Goal: Task Accomplishment & Management: Use online tool/utility

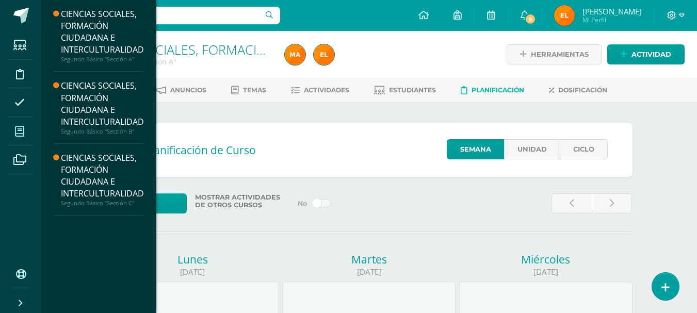
scroll to position [1, 0]
click at [20, 136] on icon at bounding box center [19, 131] width 9 height 10
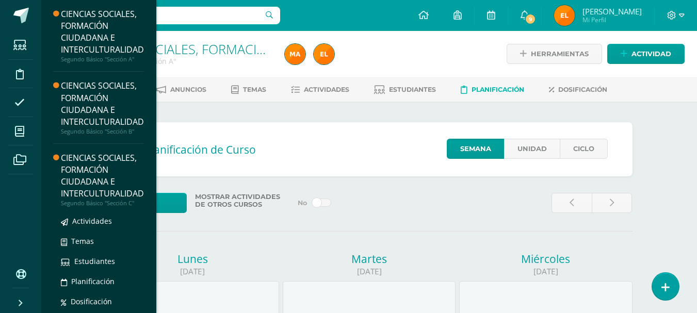
click at [96, 169] on div "CIENCIAS SOCIALES, FORMACIÓN CIUDADANA E INTERCULTURALIDAD" at bounding box center [102, 175] width 83 height 47
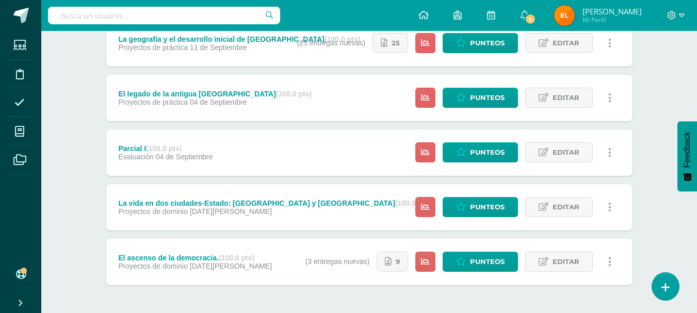
scroll to position [466, 0]
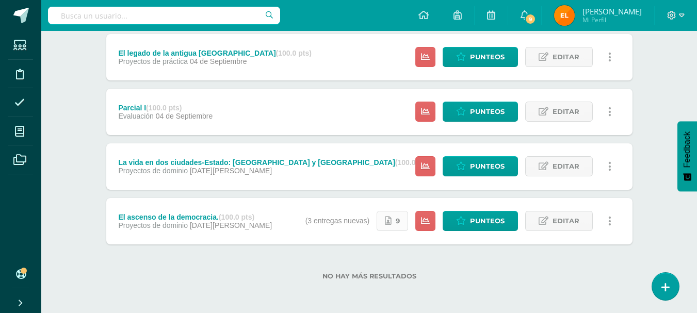
click at [392, 223] on icon at bounding box center [388, 221] width 7 height 9
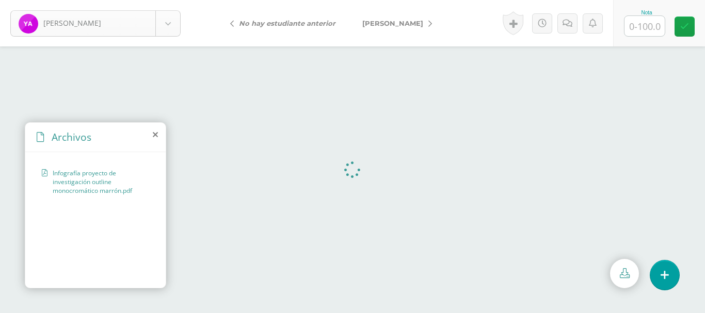
click at [162, 0] on body "[PERSON_NAME] [PERSON_NAME][GEOGRAPHIC_DATA] [PERSON_NAME] [GEOGRAPHIC_DATA][PE…" at bounding box center [352, 0] width 705 height 0
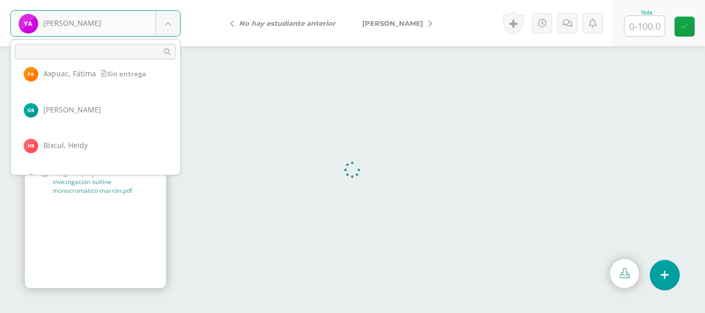
scroll to position [85, 0]
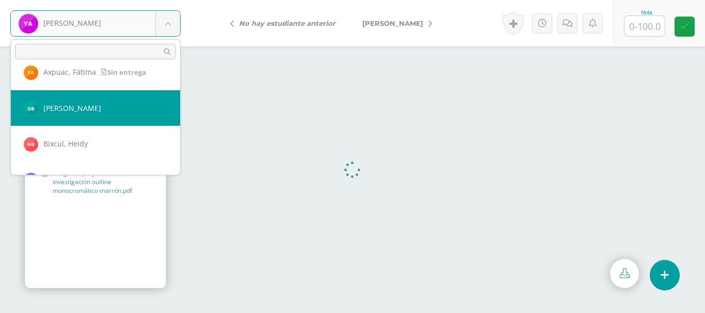
select select "347"
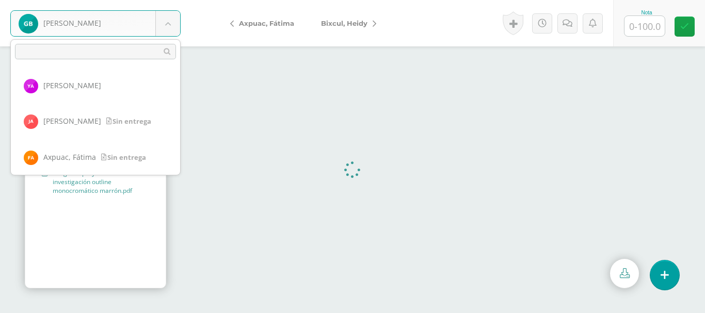
click at [169, 0] on body "Balam, Gladys Ajiquichí, Yesica Ajualip, Jakelin Axpuac, Fátima Balam, Gladys B…" at bounding box center [352, 0] width 705 height 0
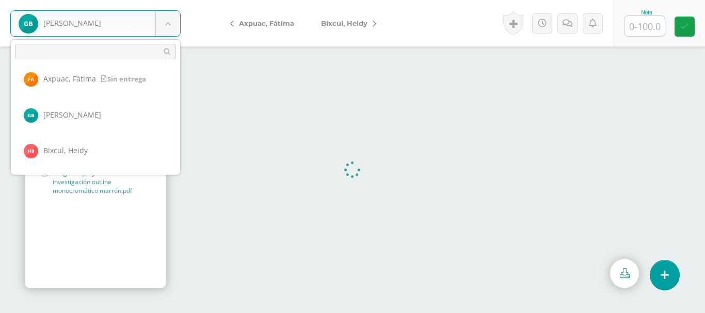
scroll to position [76, 0]
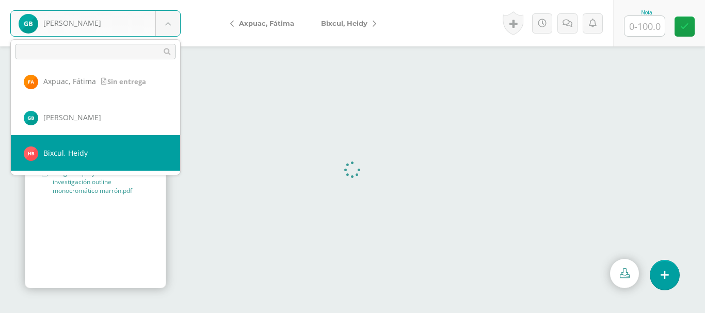
select select "311"
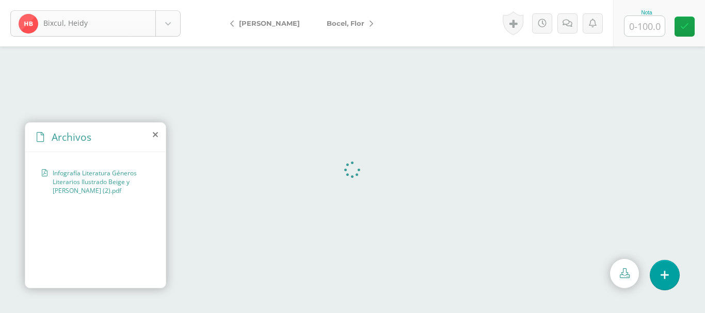
click at [172, 0] on body "Bixcul, Heidy Ajiquichí, Yesica Ajualip, Jakelin Axpuac, Fátima Balam, Gladys B…" at bounding box center [352, 0] width 705 height 0
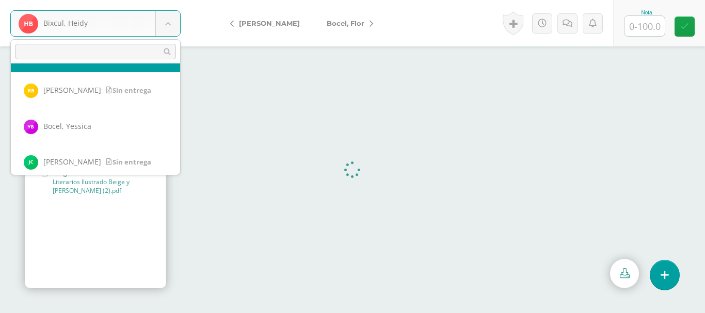
scroll to position [212, 0]
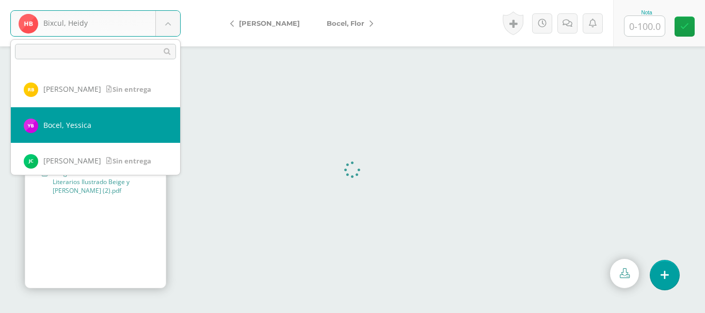
select select "294"
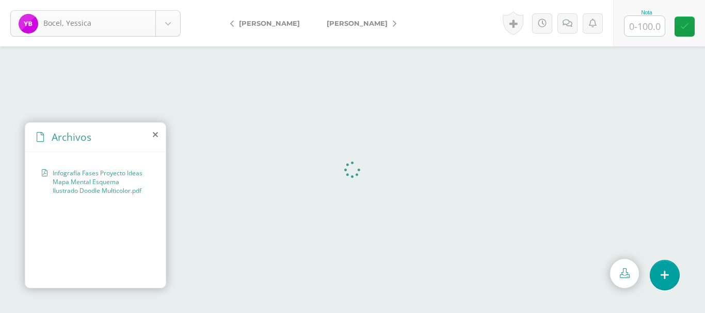
click at [163, 0] on body "Bocel, Yessica Ajiquichí, Yesica Ajualip, Jakelin Axpuac, Fátima Balam, Gladys …" at bounding box center [352, 0] width 705 height 0
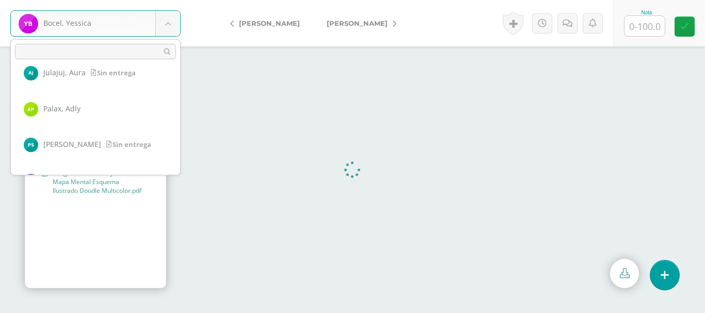
scroll to position [625, 0]
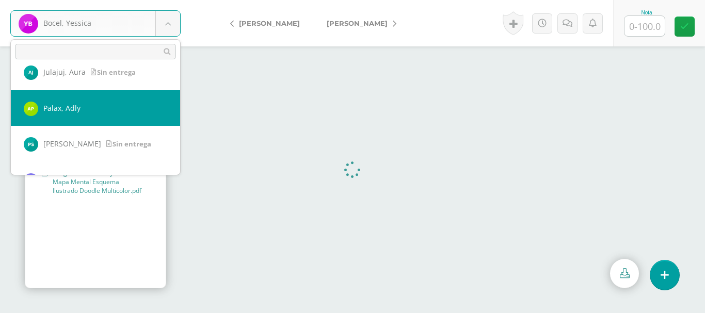
select select "364"
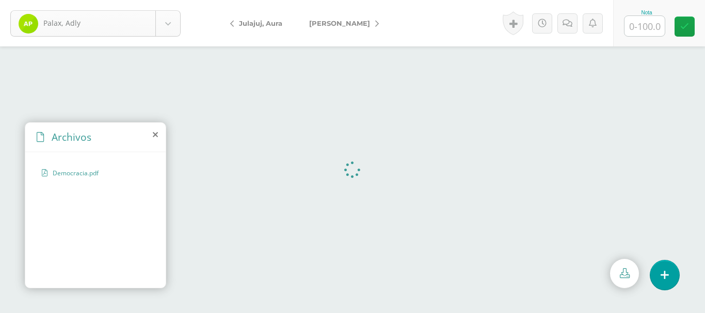
click at [174, 0] on body "Palax, Adly Ajiquichí, [GEOGRAPHIC_DATA][PERSON_NAME], [PERSON_NAME][GEOGRAPHIC…" at bounding box center [352, 0] width 705 height 0
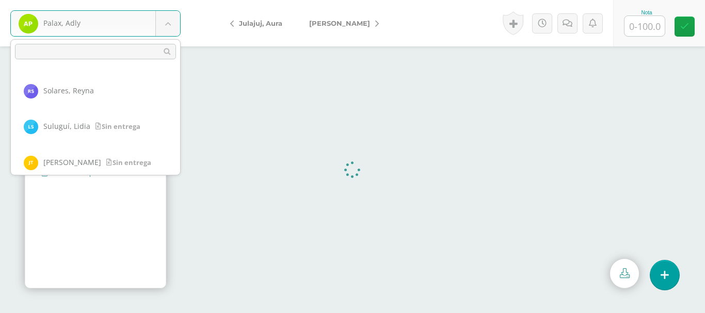
scroll to position [715, 0]
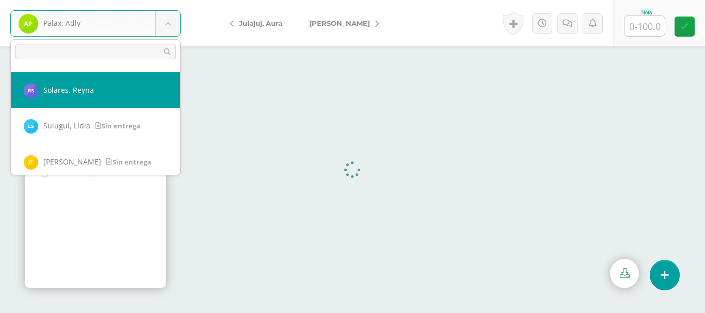
select select "330"
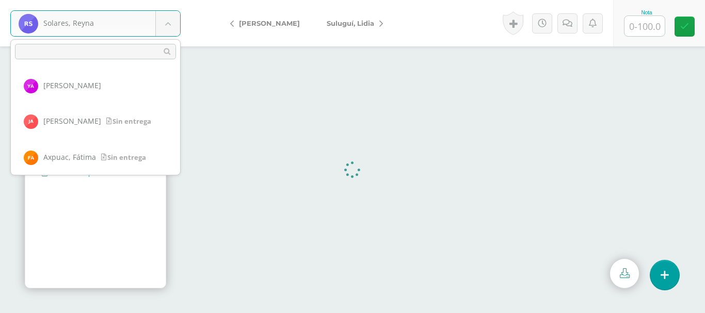
click at [172, 0] on body "Solares, Reyna Ajiquichí, Yesica Ajualip, Jakelin Axpuac, Fátima Balam, Gladys …" at bounding box center [352, 0] width 705 height 0
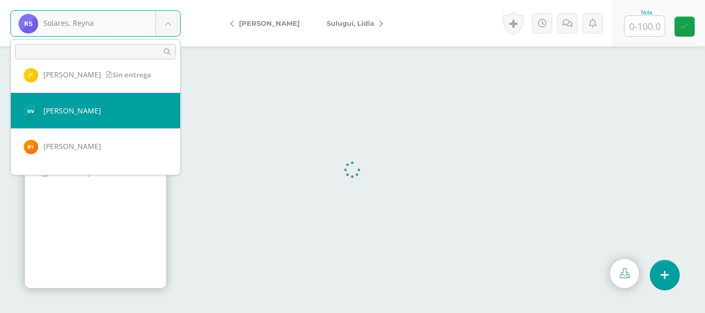
select select "337"
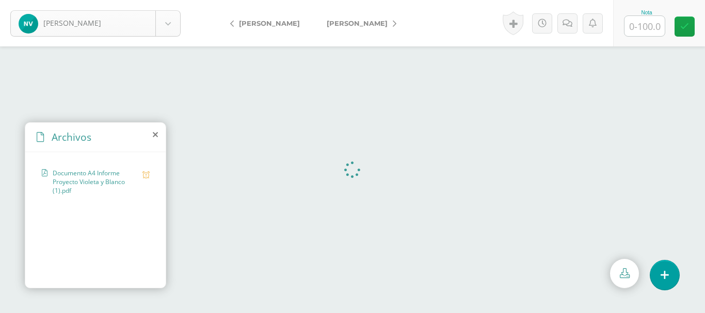
scroll to position [756, 0]
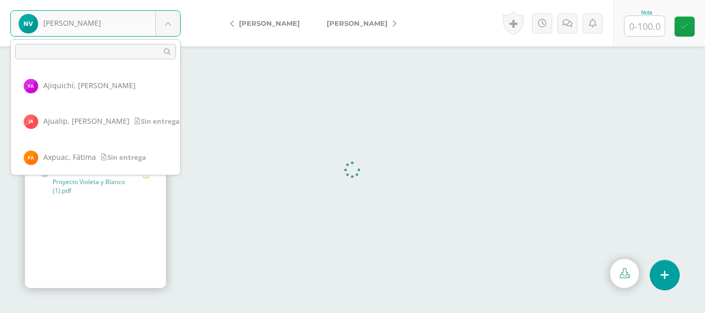
click at [162, 0] on body "[PERSON_NAME] Ajiquichí, [GEOGRAPHIC_DATA] [PERSON_NAME] [GEOGRAPHIC_DATA], [GE…" at bounding box center [352, 0] width 705 height 0
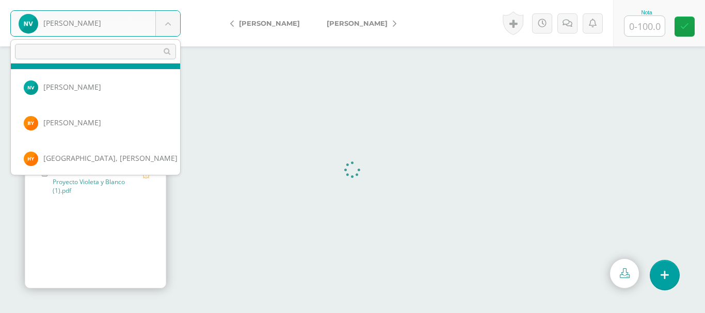
scroll to position [826, 0]
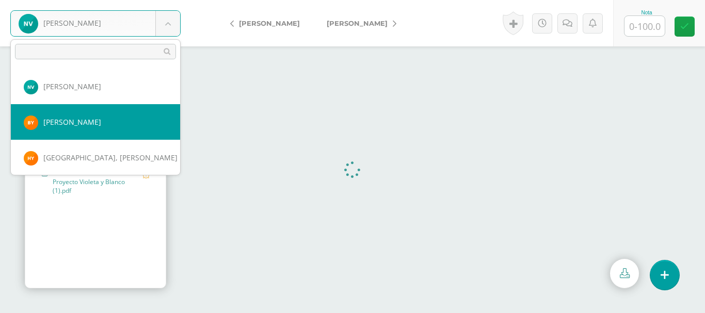
select select "350"
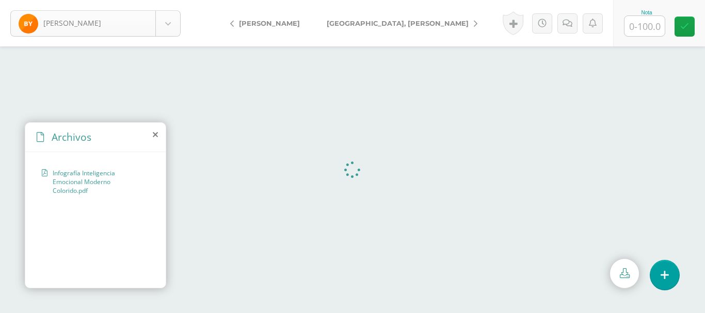
scroll to position [791, 0]
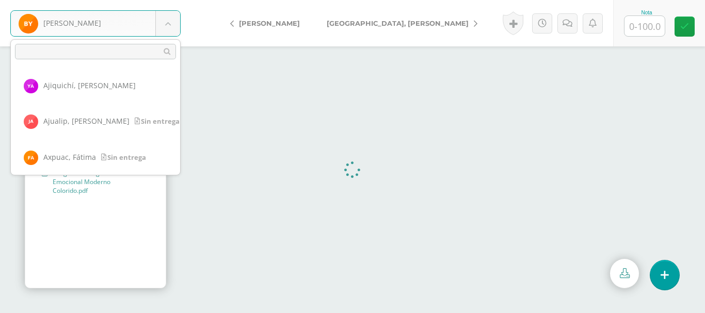
click at [164, 0] on body "[PERSON_NAME] Ajiquichí, [GEOGRAPHIC_DATA] [PERSON_NAME] [GEOGRAPHIC_DATA], [GE…" at bounding box center [352, 0] width 705 height 0
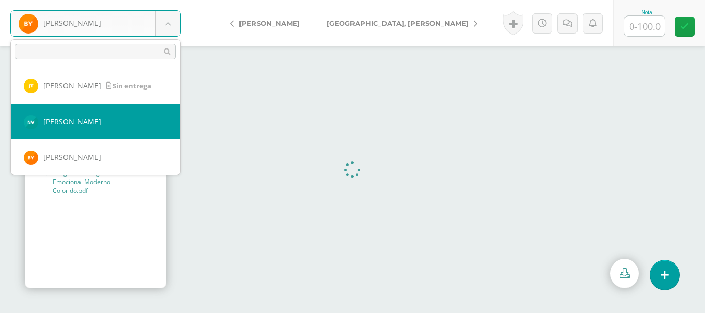
scroll to position [831, 0]
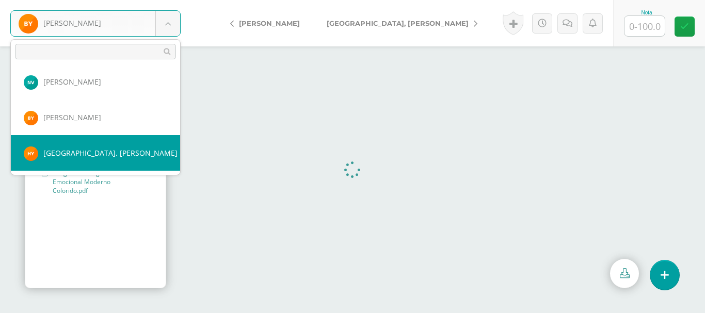
select select "353"
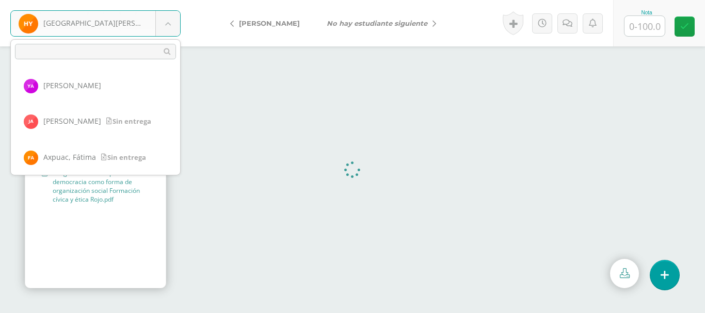
click at [164, 0] on body "Yaxón, Hilda Ajiquichí, Yesica Ajualip, Jakelin Axpuac, Fátima Balam, Gladys Bi…" at bounding box center [352, 0] width 705 height 0
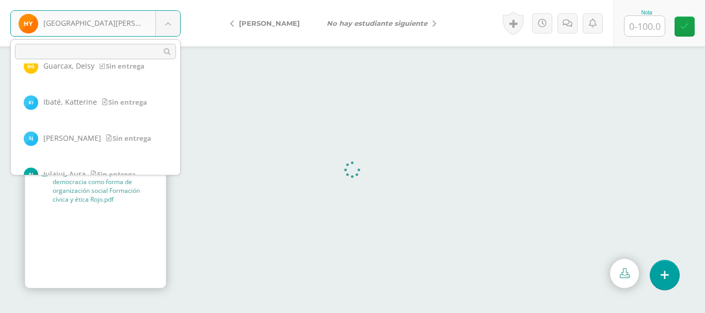
scroll to position [514, 0]
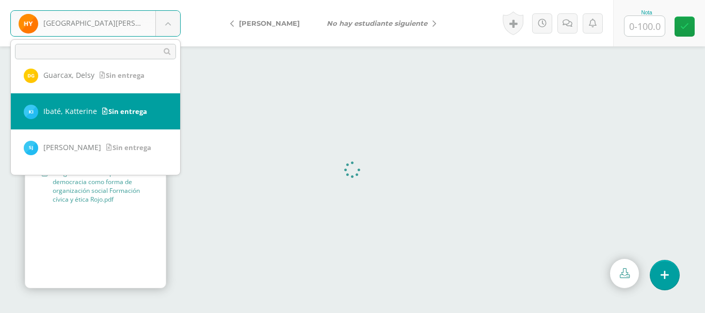
select select "365"
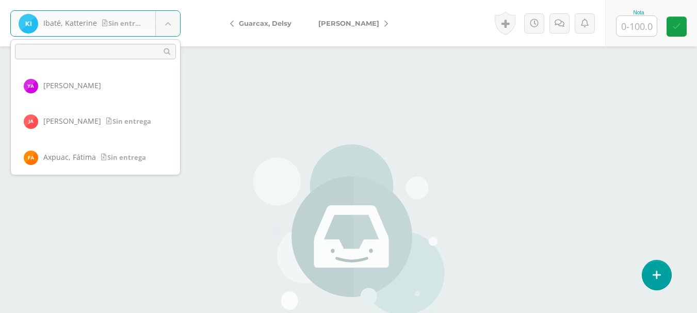
click at [167, 22] on body "Ibaté, [PERSON_NAME] entrega Ajiquichí, [PERSON_NAME], [PERSON_NAME][GEOGRAPHIC…" at bounding box center [348, 214] width 697 height 429
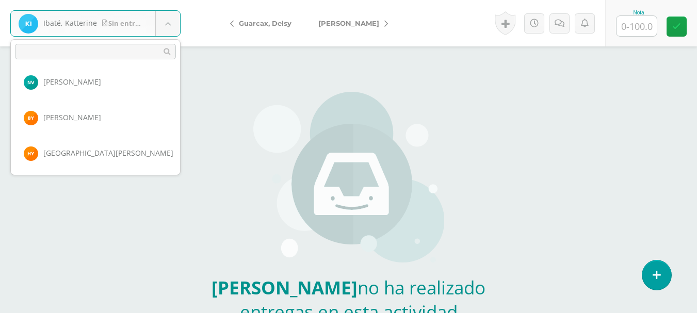
scroll to position [53, 0]
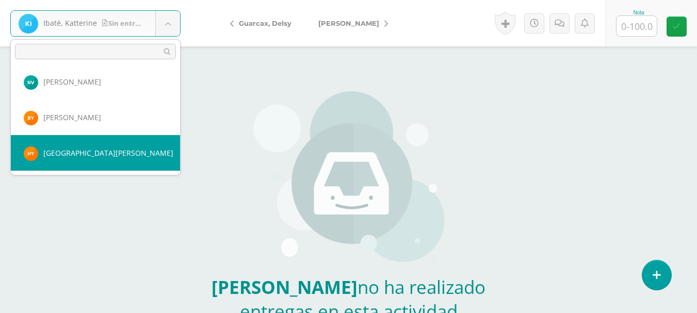
select select "353"
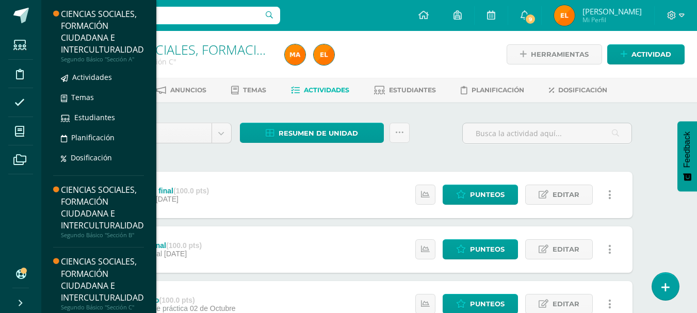
click at [84, 47] on div "CIENCIAS SOCIALES, FORMACIÓN CIUDADANA E INTERCULTURALIDAD" at bounding box center [102, 31] width 83 height 47
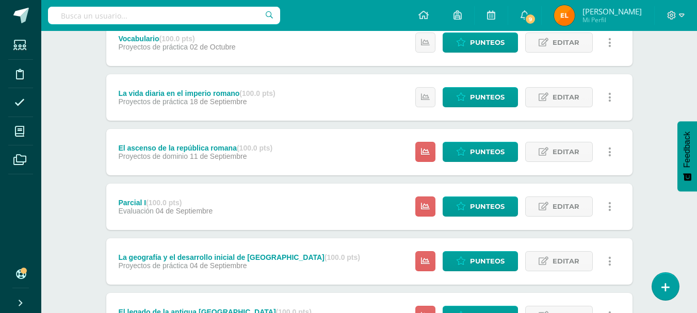
scroll to position [462, 0]
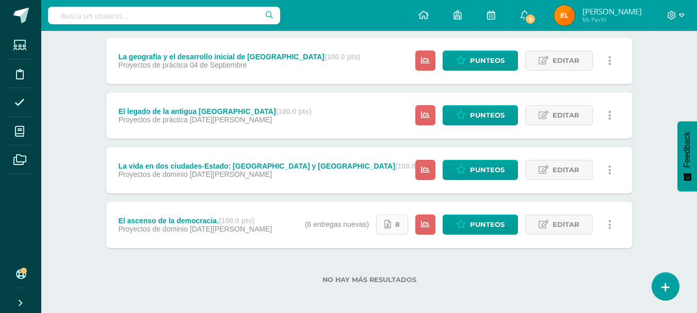
click at [386, 224] on icon at bounding box center [387, 224] width 7 height 9
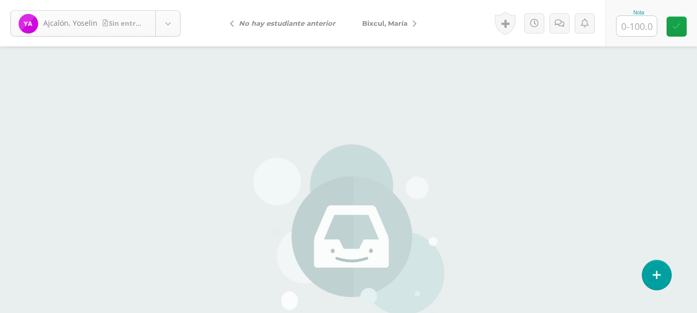
click at [166, 26] on body "Ajcalón, Yoselin Sin entrega Ajcalón, Yoselin Bixcul, María Castro, Lidia Chalc…" at bounding box center [348, 214] width 697 height 429
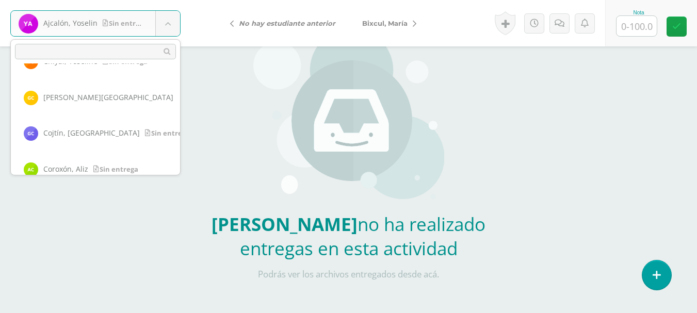
scroll to position [169, 0]
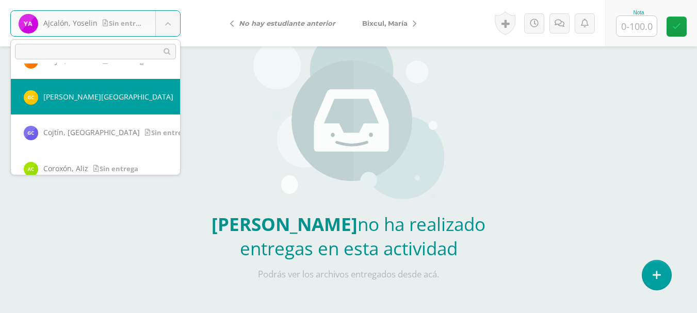
select select "297"
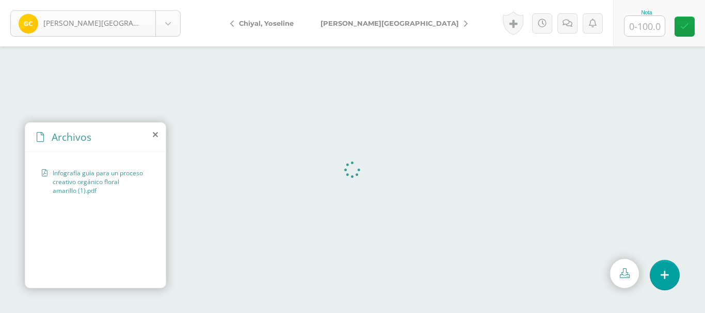
scroll to position [109, 0]
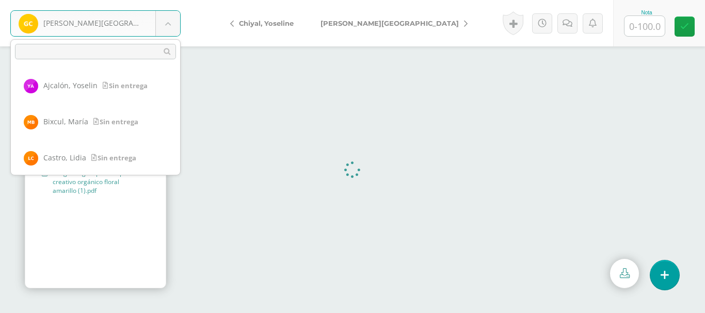
click at [166, 0] on body "[PERSON_NAME][GEOGRAPHIC_DATA] [PERSON_NAME] [PERSON_NAME] [GEOGRAPHIC_DATA][PE…" at bounding box center [352, 0] width 705 height 0
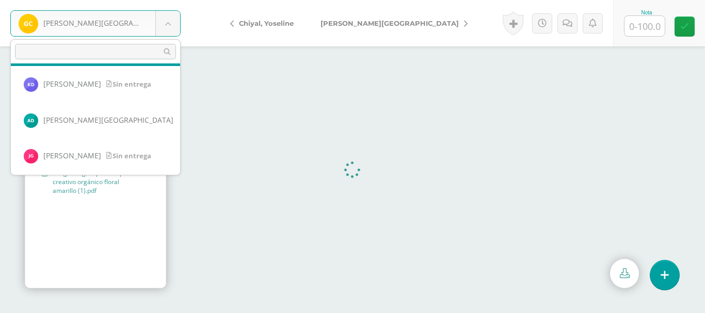
scroll to position [365, 0]
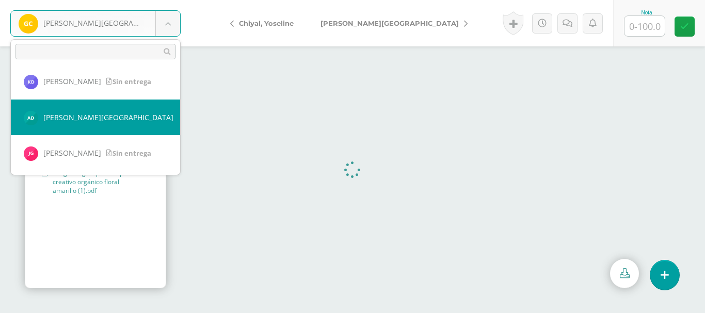
select select "377"
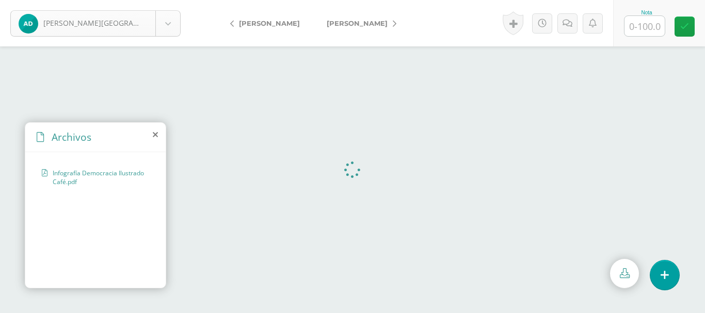
scroll to position [325, 0]
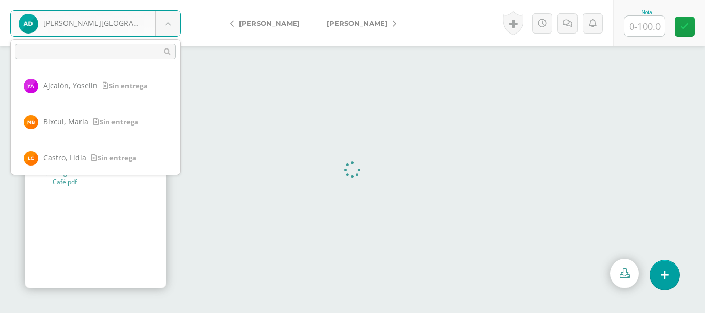
click at [157, 0] on body "De León, Argelia Ajcalón, Yoselin Bixcul, María Castro, Lidia Chalcù, Ana Chiya…" at bounding box center [352, 0] width 705 height 0
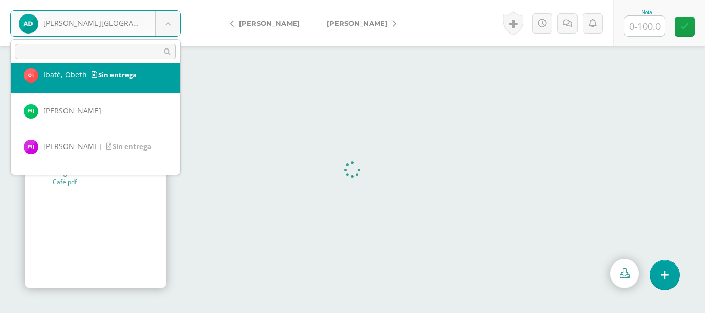
scroll to position [488, 0]
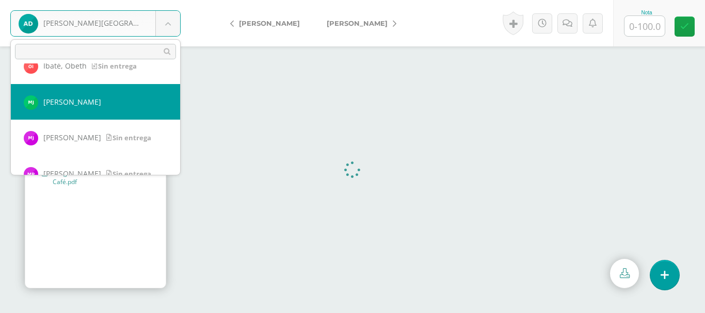
select select "368"
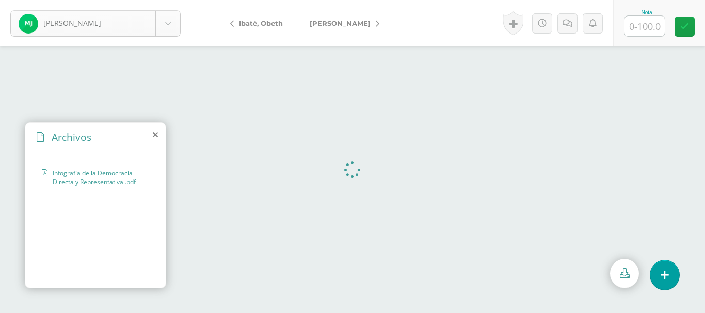
scroll to position [433, 0]
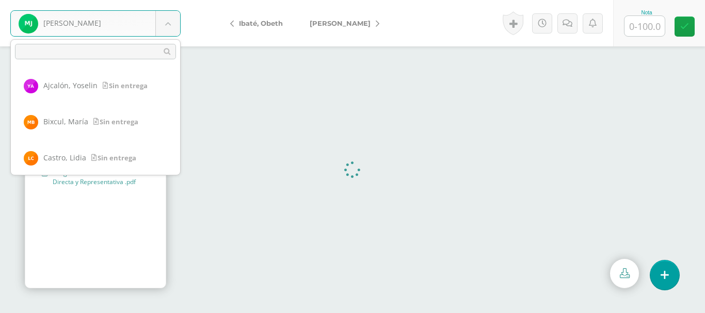
click at [170, 0] on body "[PERSON_NAME] [PERSON_NAME] [PERSON_NAME] [GEOGRAPHIC_DATA][PERSON_NAME][GEOGRA…" at bounding box center [352, 0] width 705 height 0
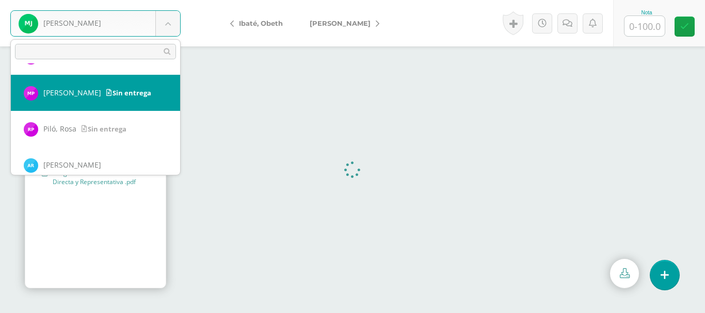
scroll to position [582, 0]
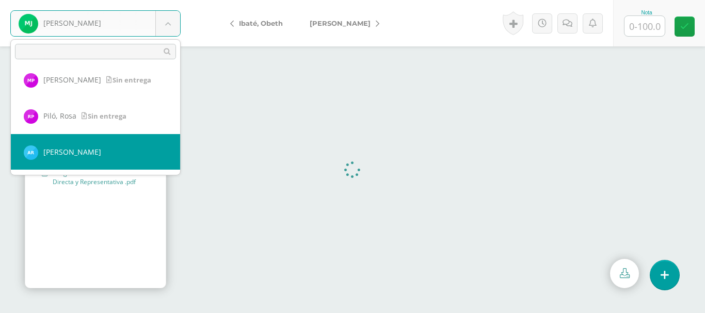
select select "303"
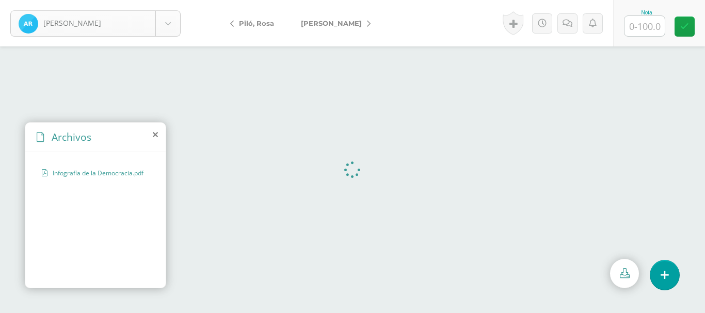
scroll to position [577, 0]
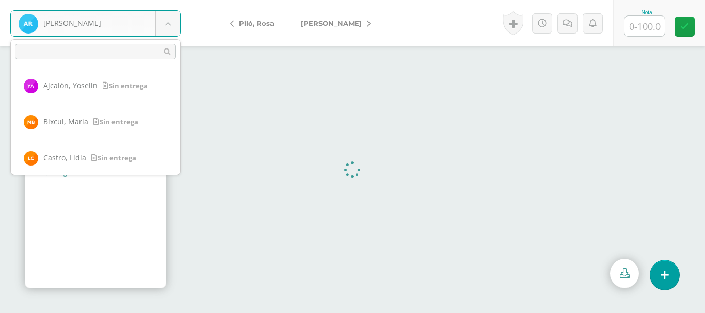
click at [162, 0] on body "Ramos, Alexandra Ajcalón, Yoselin Bixcul, María Castro, Lidia Chalcù, Ana Chiya…" at bounding box center [352, 0] width 705 height 0
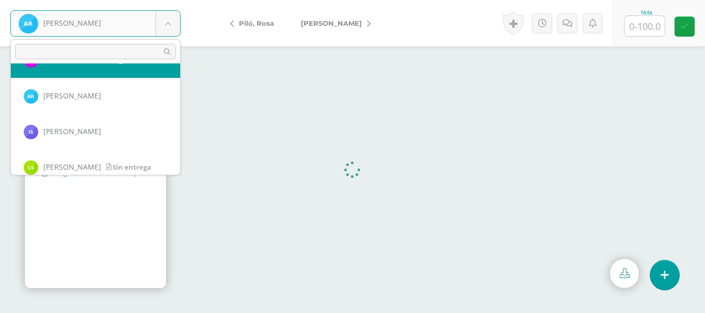
scroll to position [642, 0]
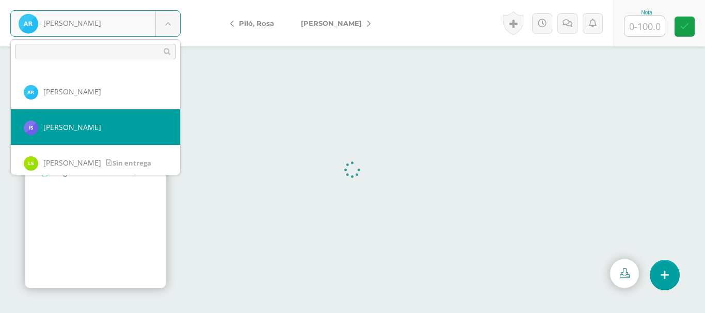
select select "304"
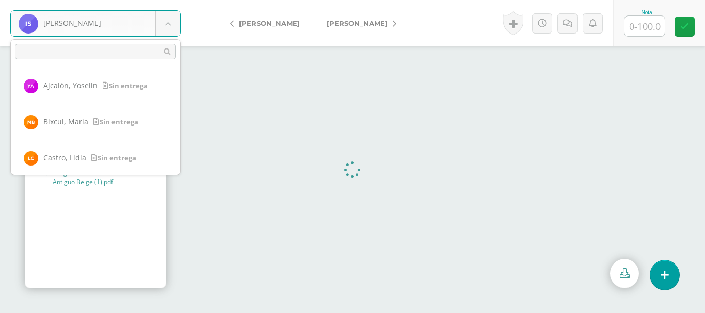
click at [169, 0] on body "Samines, Irma Ajcalón, Yoselin Bixcul, María Castro, Lidia Chalcù, Ana Chiyal, …" at bounding box center [352, 0] width 705 height 0
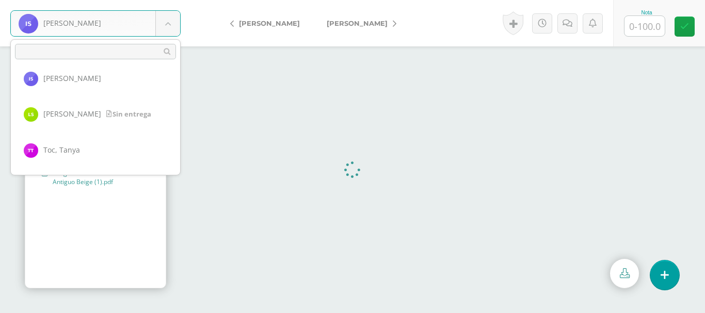
scroll to position [717, 0]
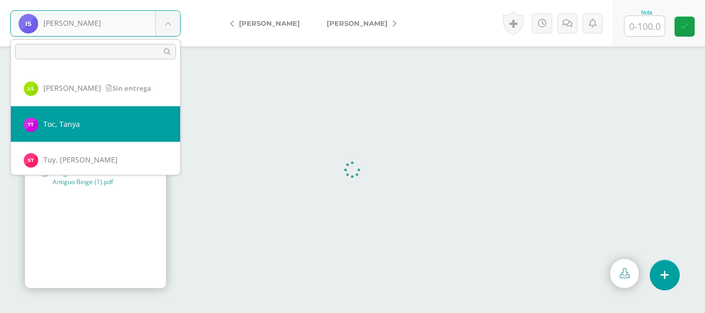
select select "345"
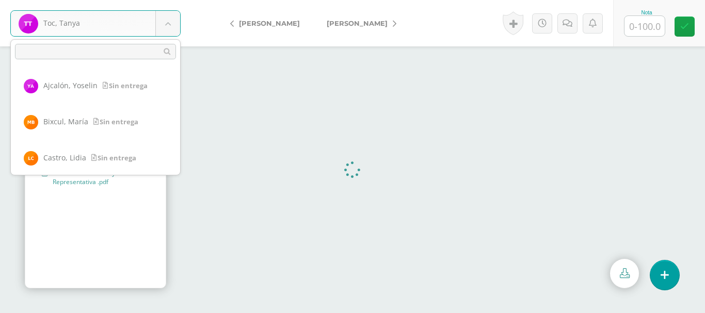
click at [170, 0] on body "Toc, [PERSON_NAME], [PERSON_NAME], [PERSON_NAME][GEOGRAPHIC_DATA], [PERSON_NAME…" at bounding box center [352, 0] width 705 height 0
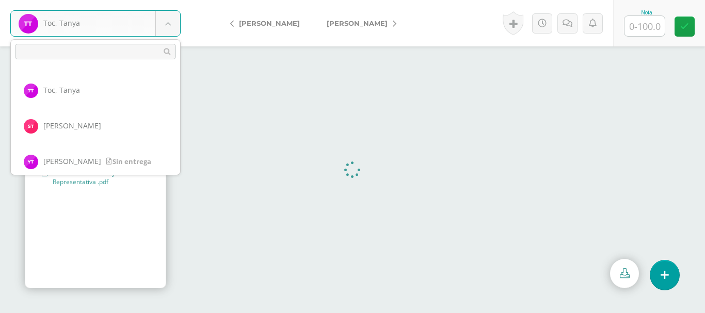
scroll to position [750, 0]
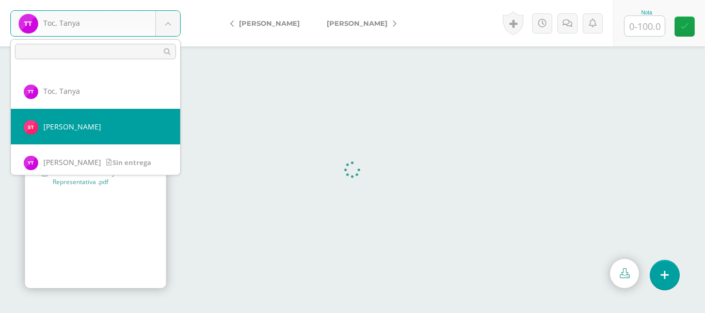
select select "305"
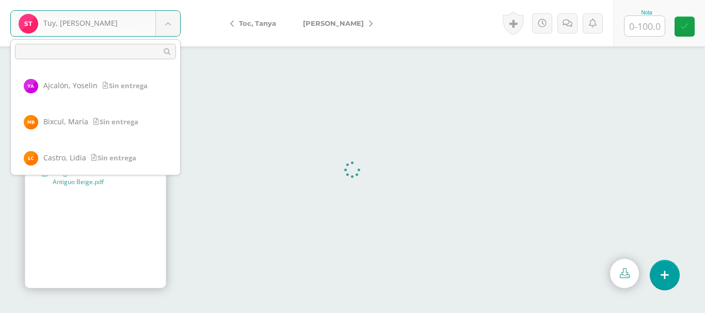
click at [165, 0] on body "Tuy, Sheyla Ajcalón, Yoselin Bixcul, María Castro, Lidia Chalcù, Ana Chiyal, Yo…" at bounding box center [352, 0] width 705 height 0
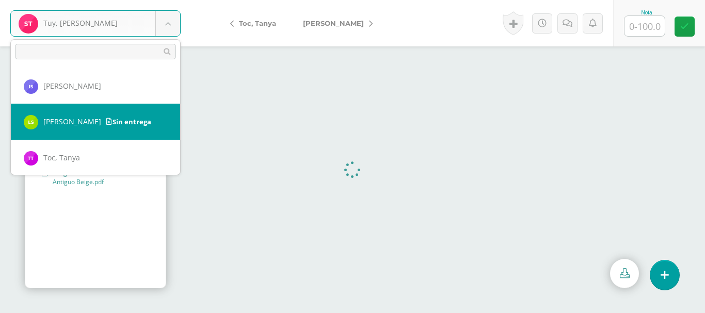
scroll to position [868, 0]
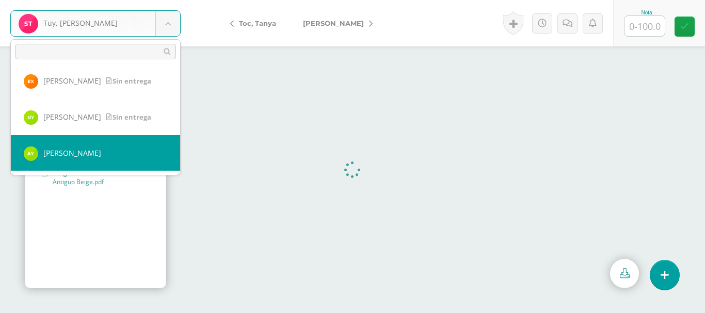
select select "308"
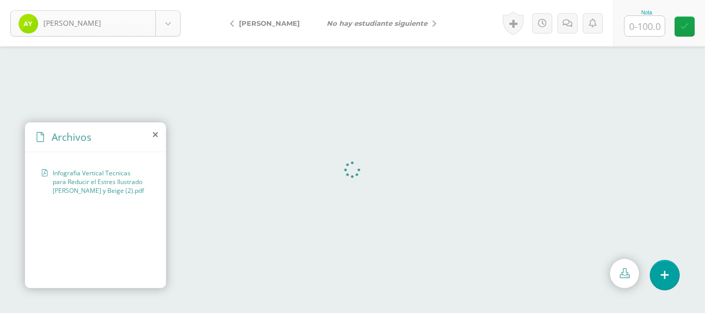
click at [173, 0] on body "[PERSON_NAME] [PERSON_NAME], [PERSON_NAME][GEOGRAPHIC_DATA], [PERSON_NAME] [PER…" at bounding box center [352, 0] width 705 height 0
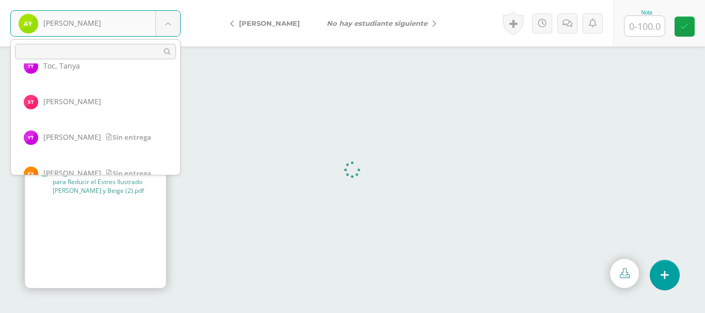
scroll to position [775, 0]
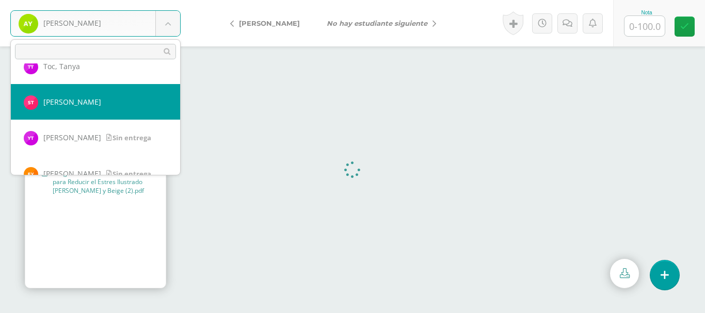
select select "305"
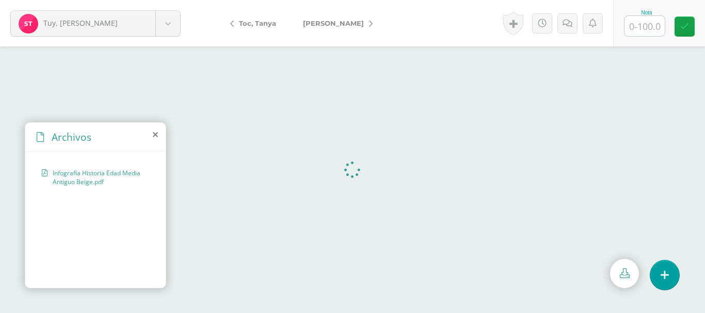
click at [167, 37] on div "Tuy, [PERSON_NAME], [PERSON_NAME], [PERSON_NAME][GEOGRAPHIC_DATA], [GEOGRAPHIC_…" at bounding box center [95, 23] width 191 height 46
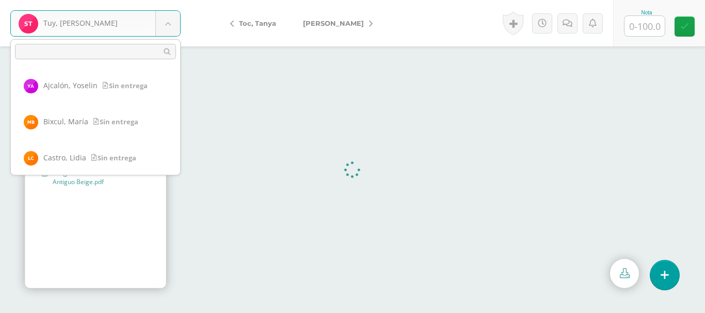
click at [163, 0] on body "Tuy, [PERSON_NAME], [PERSON_NAME], [PERSON_NAME][GEOGRAPHIC_DATA], [GEOGRAPHIC_…" at bounding box center [352, 0] width 705 height 0
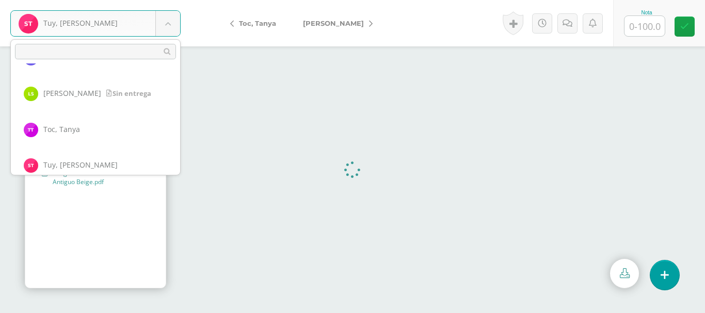
scroll to position [712, 0]
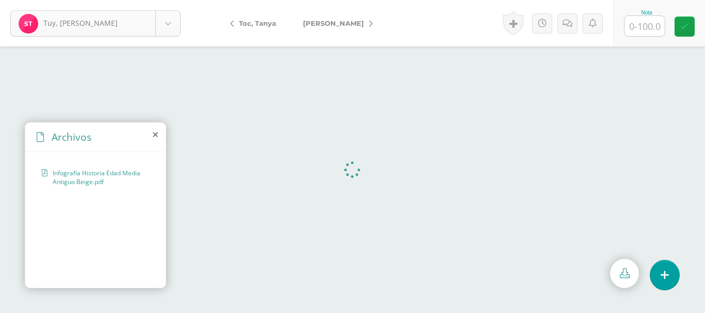
click at [173, 0] on body "Tuy, [PERSON_NAME], [PERSON_NAME], [PERSON_NAME][GEOGRAPHIC_DATA], [GEOGRAPHIC_…" at bounding box center [352, 0] width 705 height 0
